Goal: Navigation & Orientation: Find specific page/section

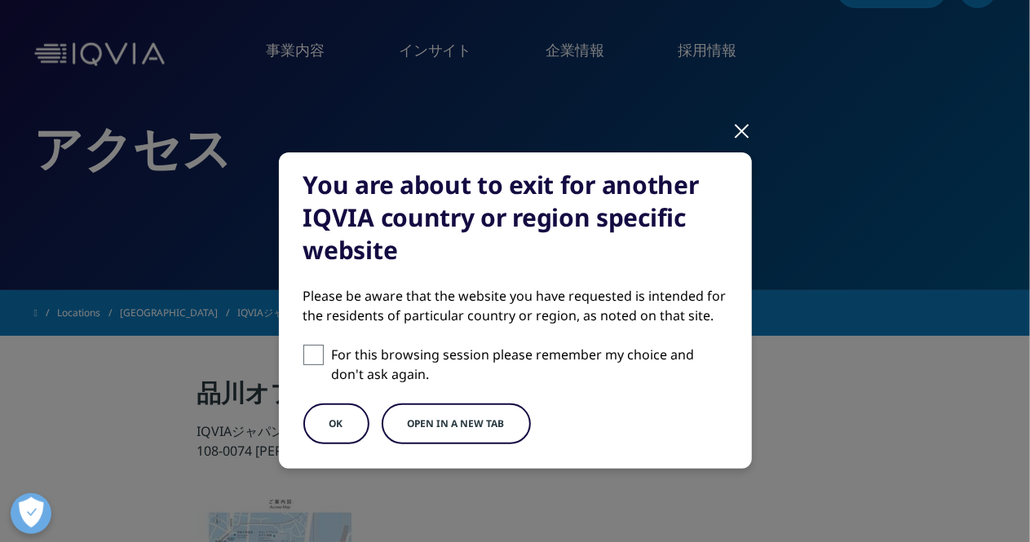
scroll to position [42, 0]
click at [325, 430] on button "OK" at bounding box center [336, 424] width 66 height 41
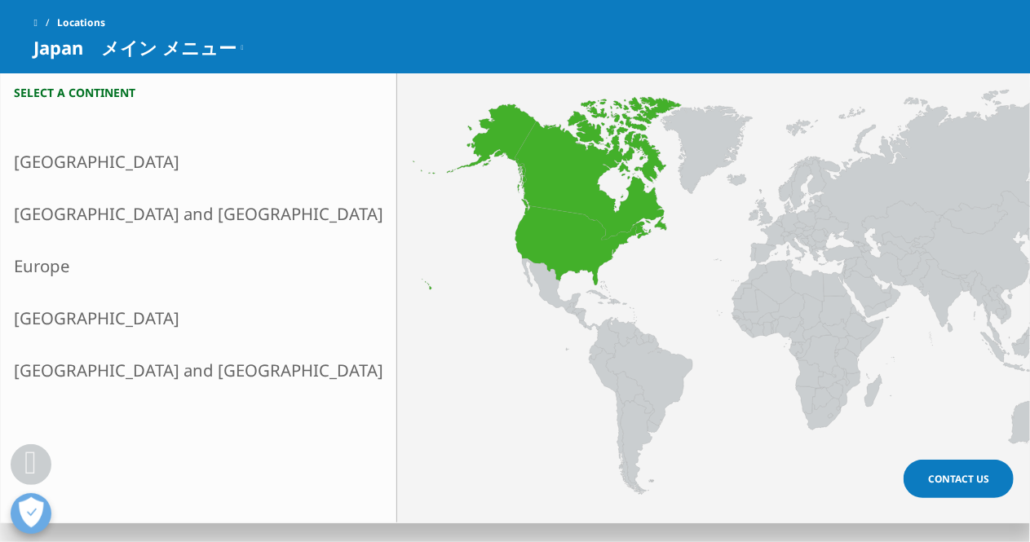
click at [87, 152] on link "North America" at bounding box center [198, 161] width 395 height 52
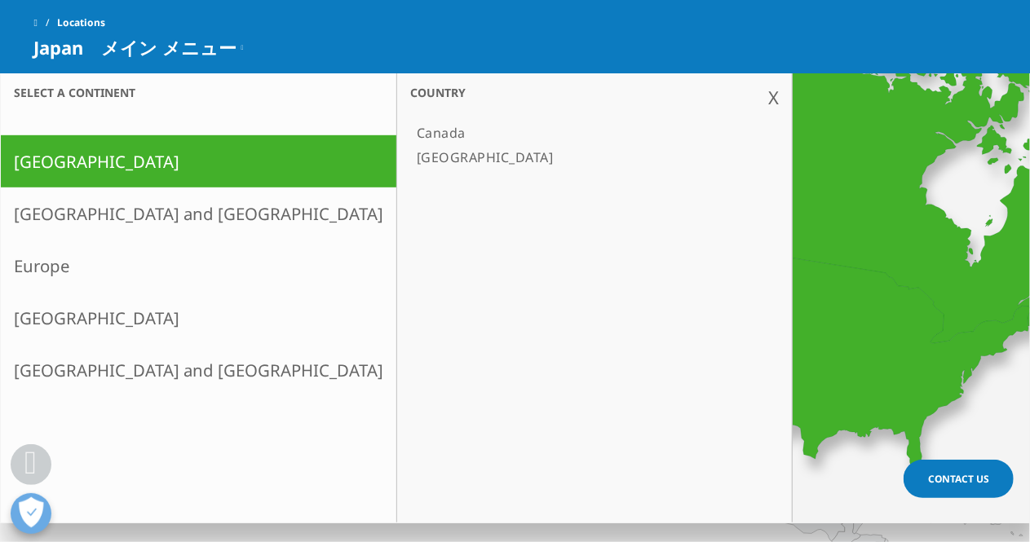
click at [90, 160] on link "North America" at bounding box center [198, 161] width 395 height 52
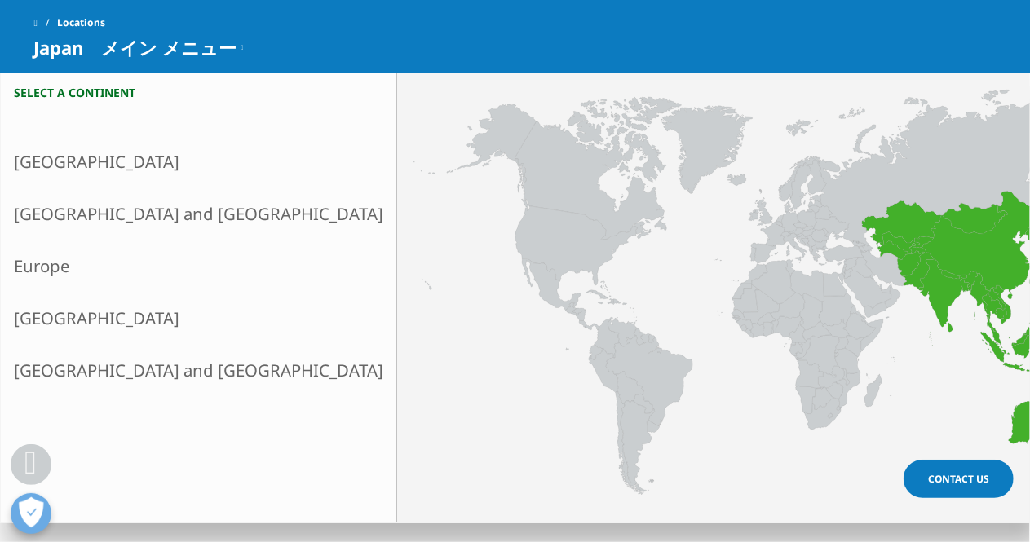
click at [91, 216] on link "Asia and Oceania" at bounding box center [198, 214] width 395 height 52
